Goal: Navigation & Orientation: Find specific page/section

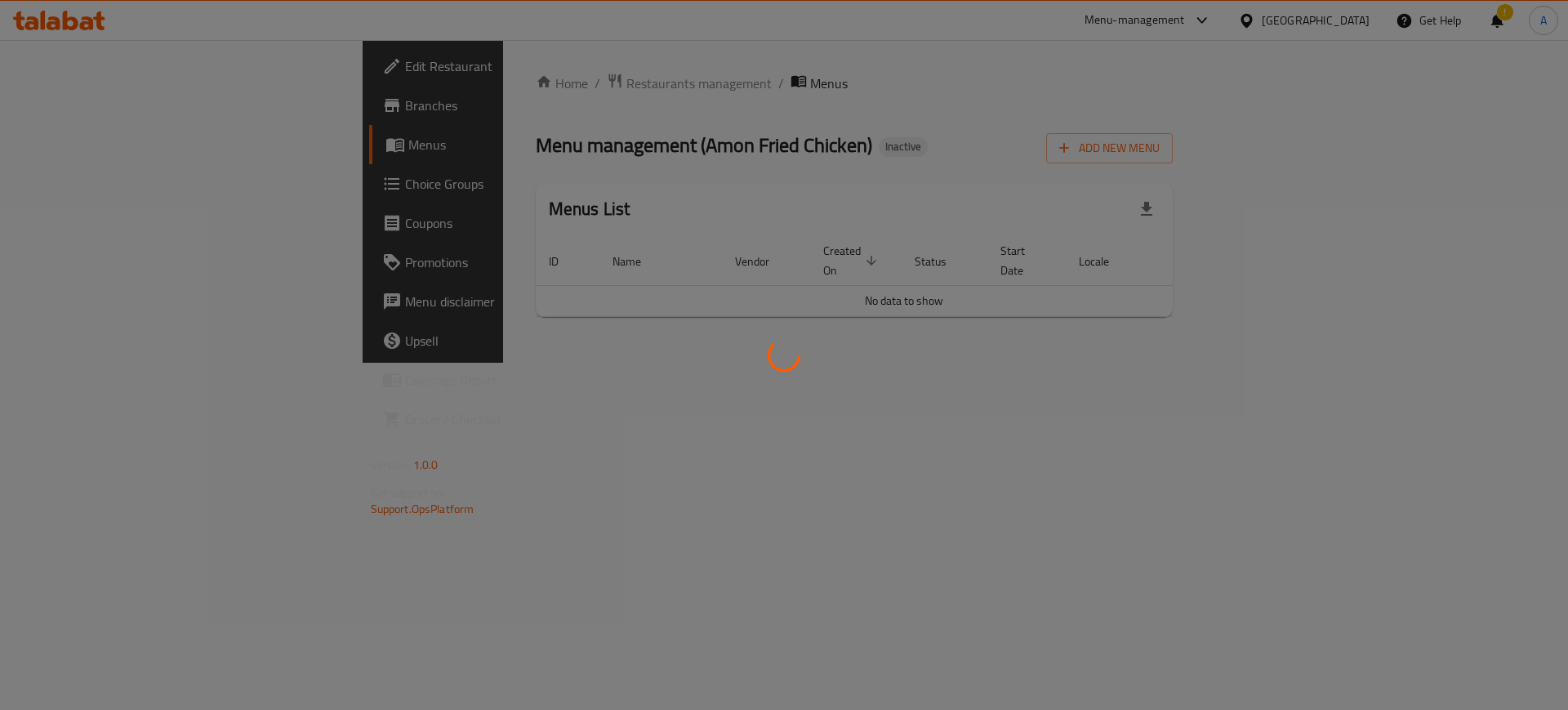
click at [446, 83] on div at bounding box center [784, 355] width 1568 height 710
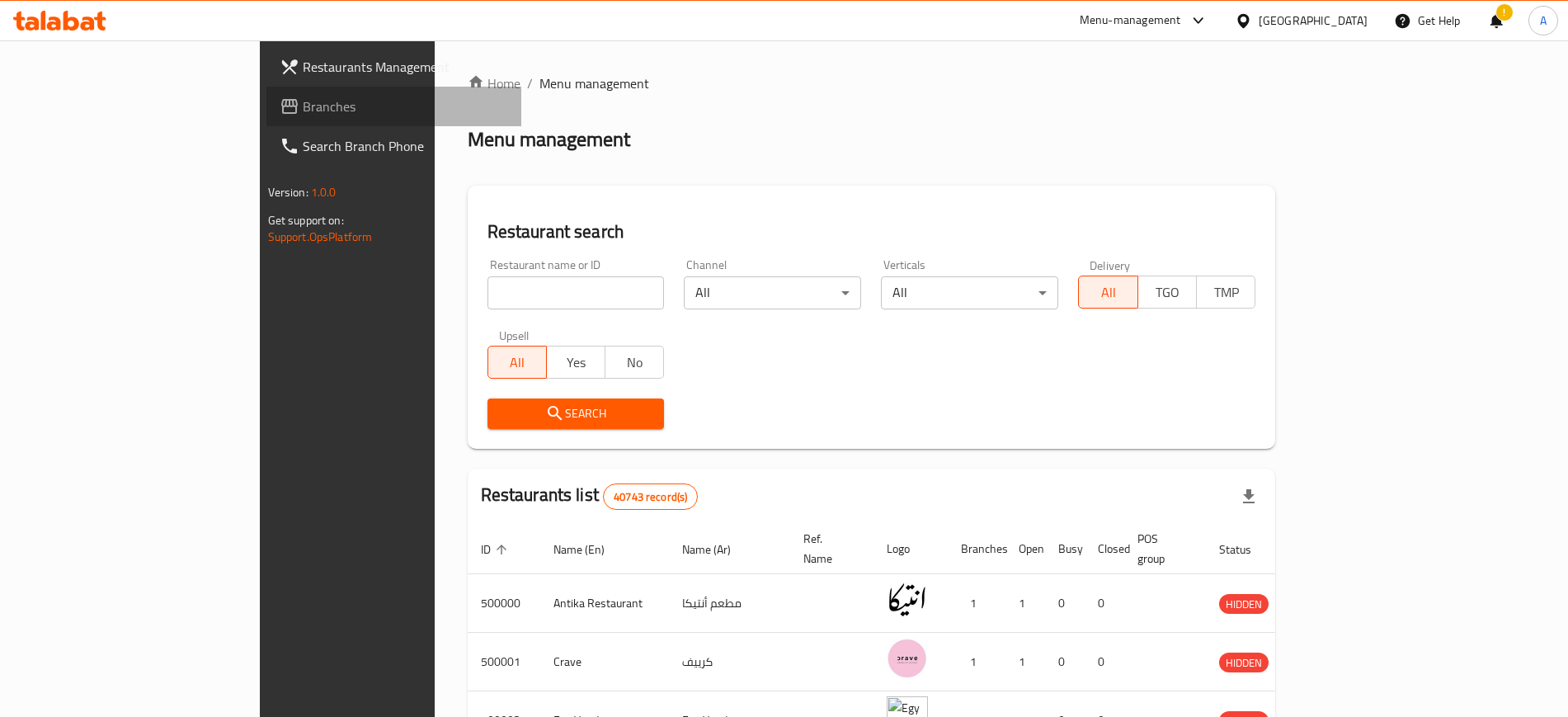
click at [303, 109] on span "Branches" at bounding box center [406, 106] width 205 height 20
